Goal: Find specific page/section: Find specific page/section

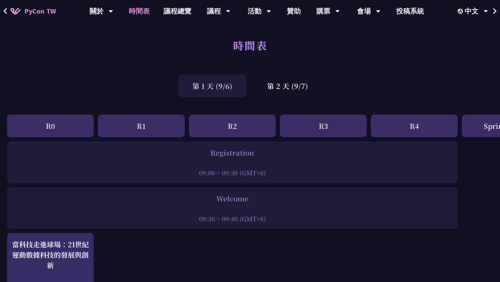
click at [31, 13] on span "PyCon TW" at bounding box center [40, 11] width 32 height 10
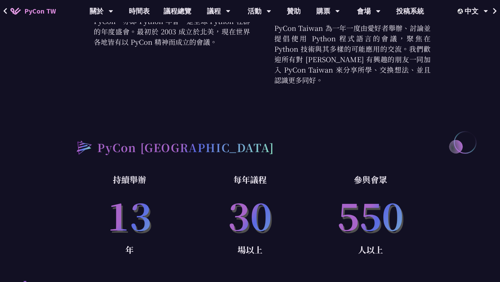
scroll to position [159, 0]
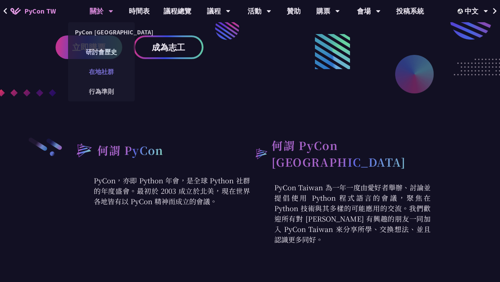
click at [99, 77] on link "在地社群" at bounding box center [101, 72] width 67 height 16
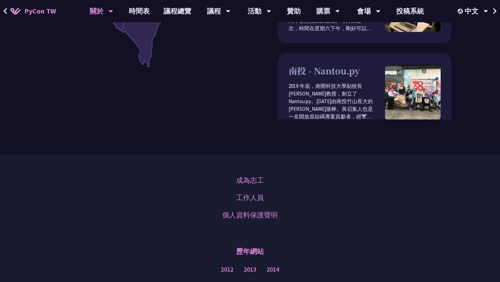
scroll to position [426, 0]
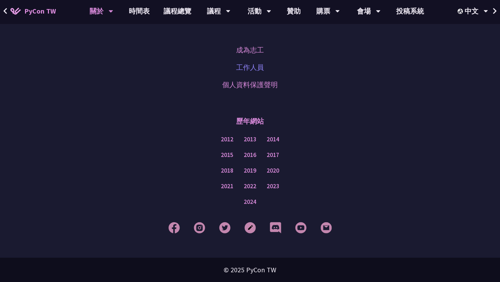
click at [260, 65] on link "工作人員" at bounding box center [250, 67] width 28 height 10
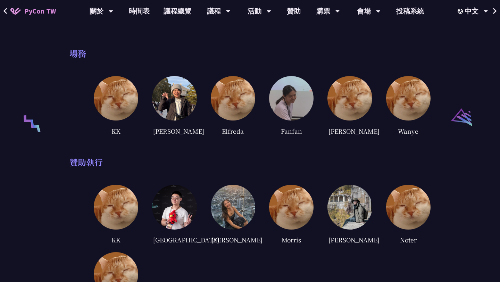
scroll to position [1116, 0]
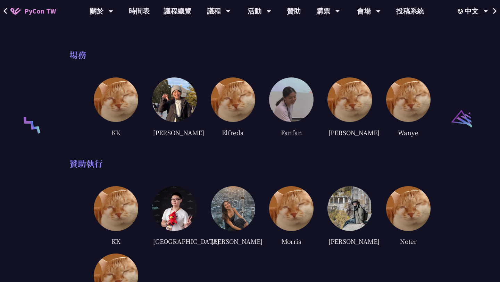
click at [356, 214] on img at bounding box center [350, 208] width 44 height 44
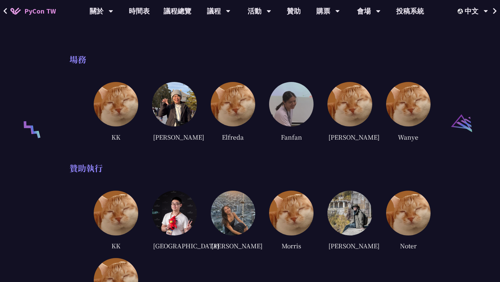
scroll to position [1112, 0]
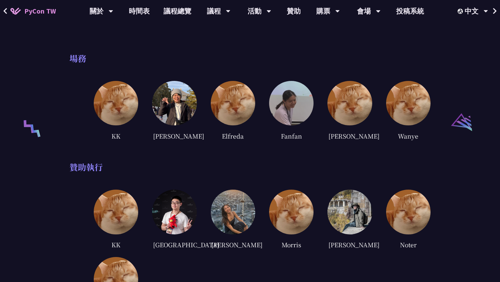
click at [238, 214] on img at bounding box center [233, 212] width 44 height 44
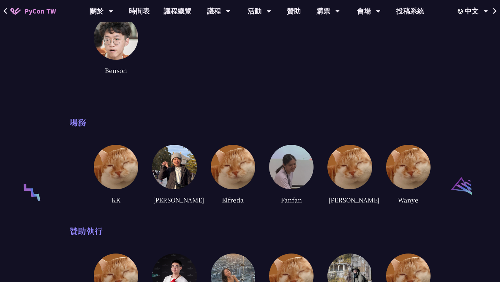
scroll to position [1050, 0]
